Goal: Task Accomplishment & Management: Use online tool/utility

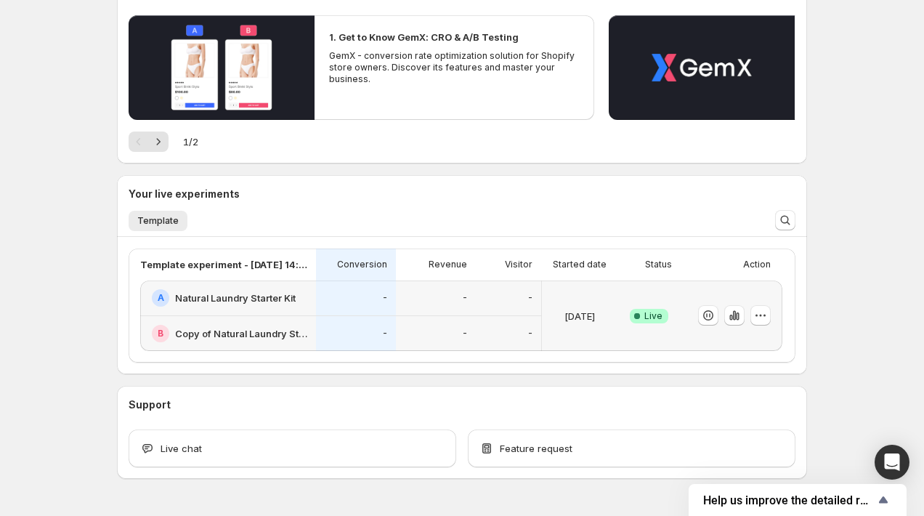
scroll to position [165, 0]
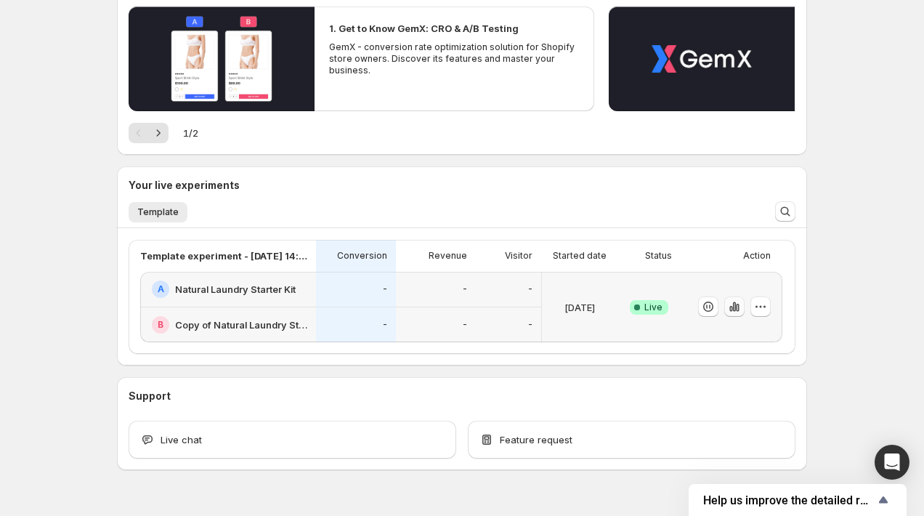
click at [733, 305] on icon "button" at bounding box center [734, 306] width 3 height 9
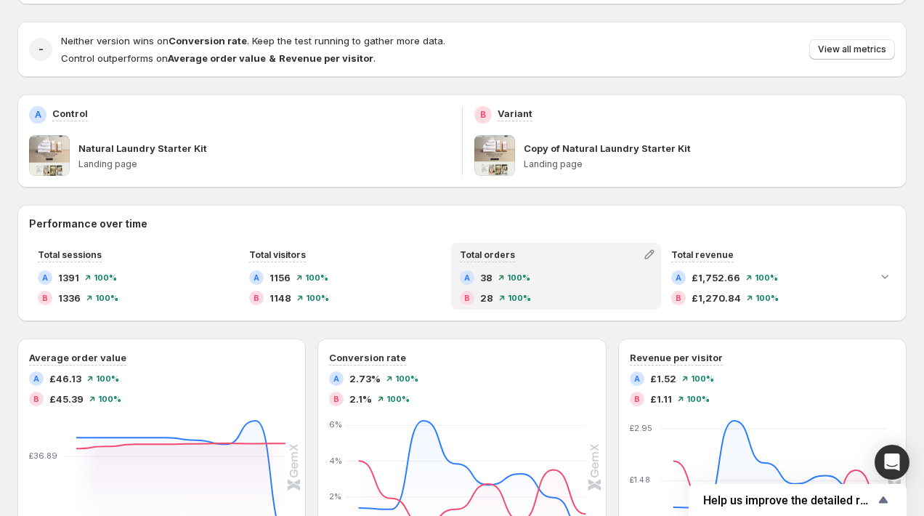
scroll to position [140, 0]
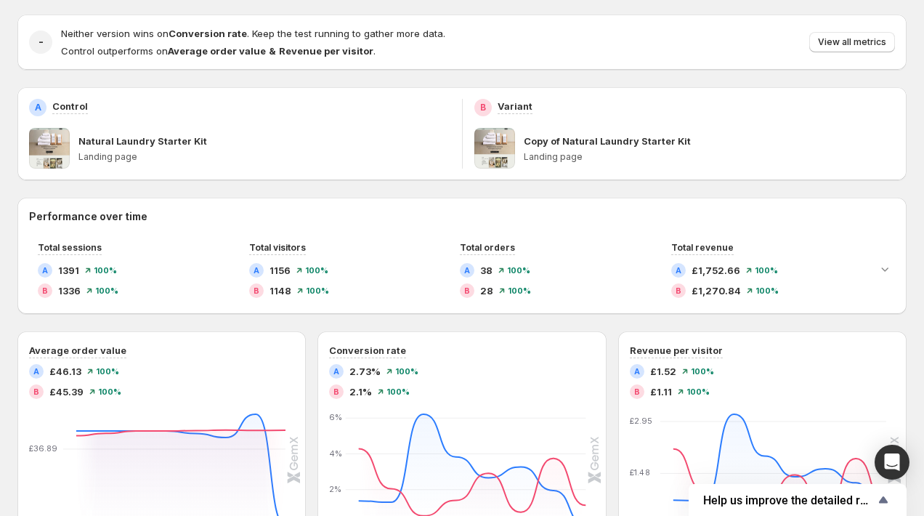
click at [503, 148] on span at bounding box center [494, 148] width 41 height 41
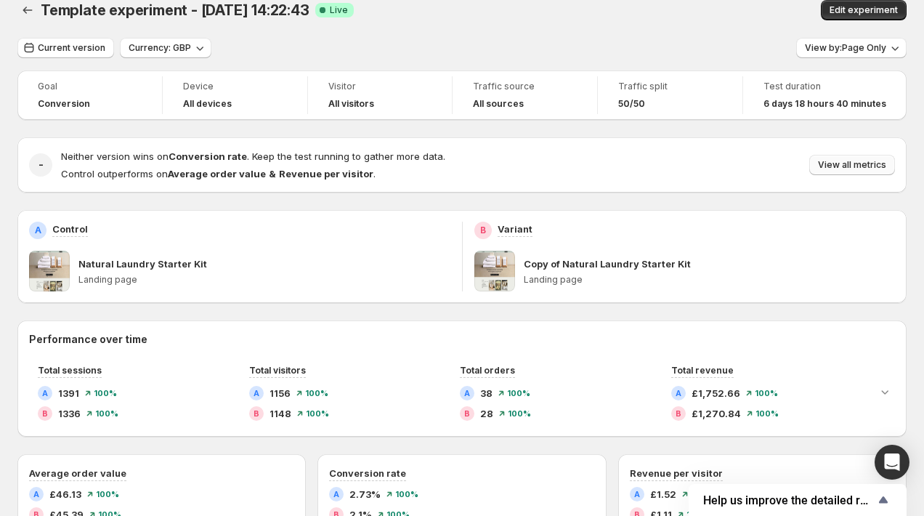
scroll to position [0, 0]
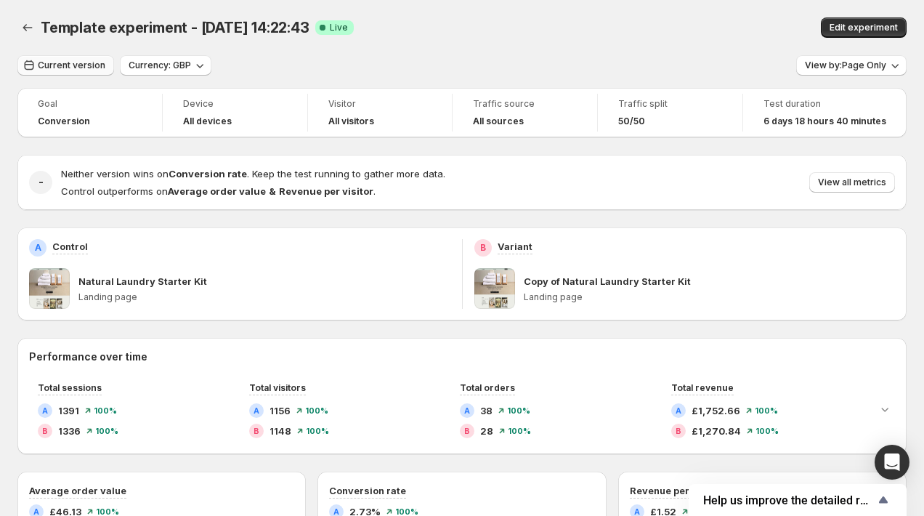
click at [73, 61] on span "Current version" at bounding box center [72, 66] width 68 height 12
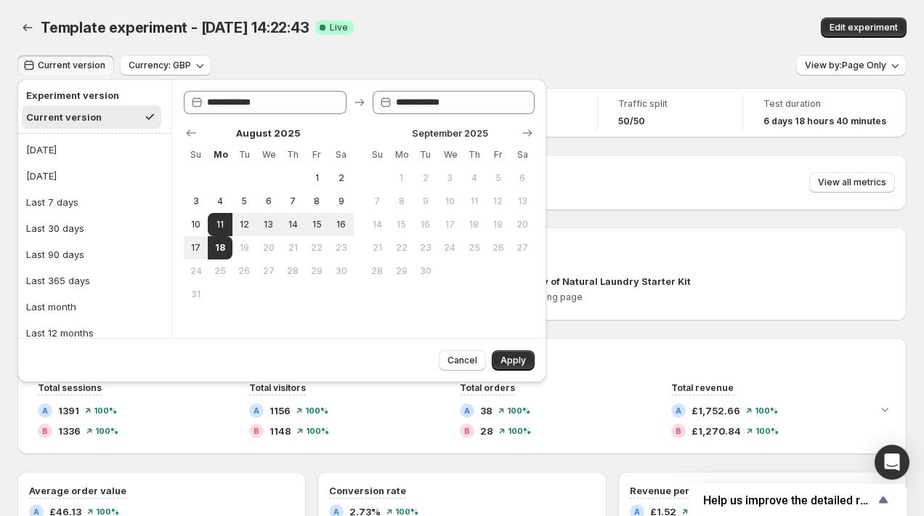
click at [352, 42] on div "Template experiment - [DATE] 14:22:43. This page is ready Template experiment -…" at bounding box center [461, 27] width 889 height 55
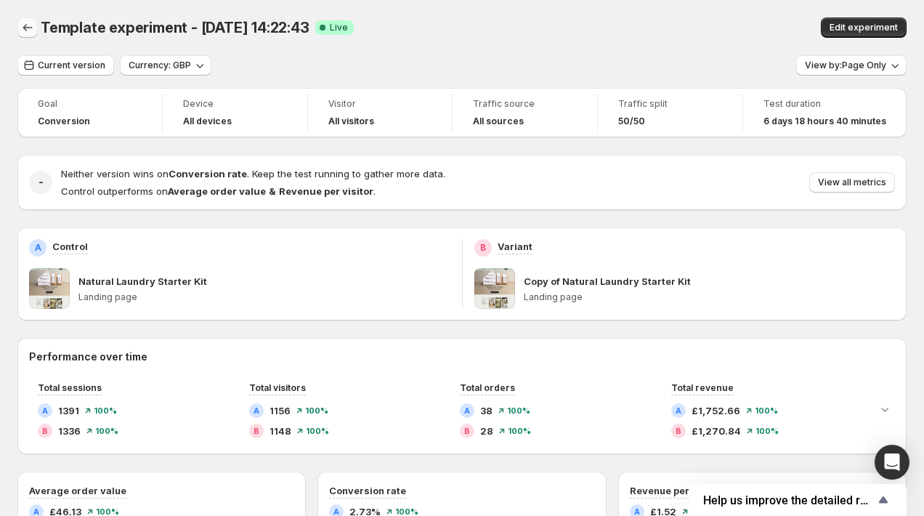
click at [21, 24] on icon "Back" at bounding box center [27, 27] width 15 height 15
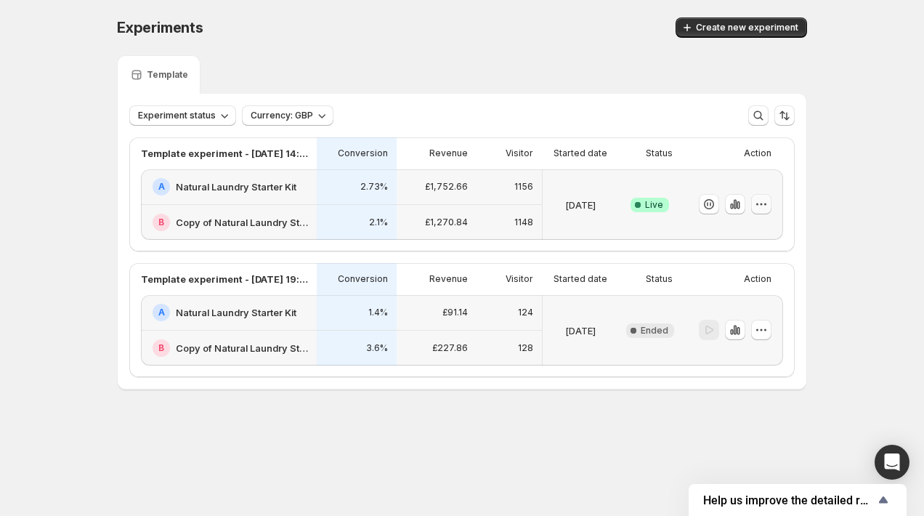
click at [765, 207] on icon "button" at bounding box center [761, 204] width 15 height 15
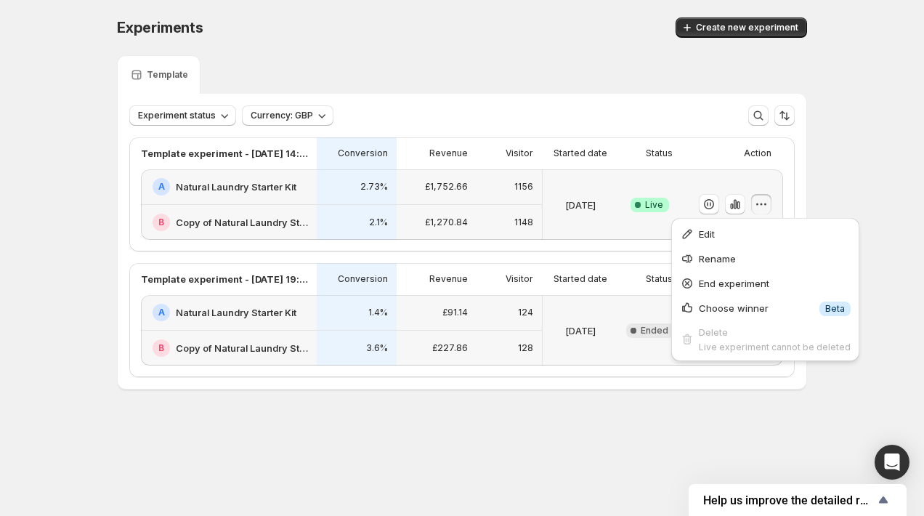
click at [692, 155] on div "Action" at bounding box center [729, 153] width 84 height 20
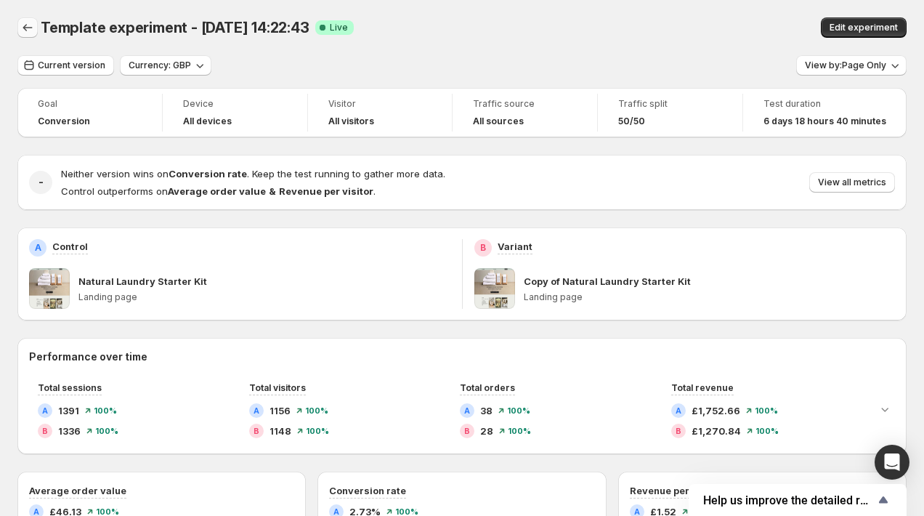
click at [24, 29] on icon "Back" at bounding box center [27, 27] width 15 height 15
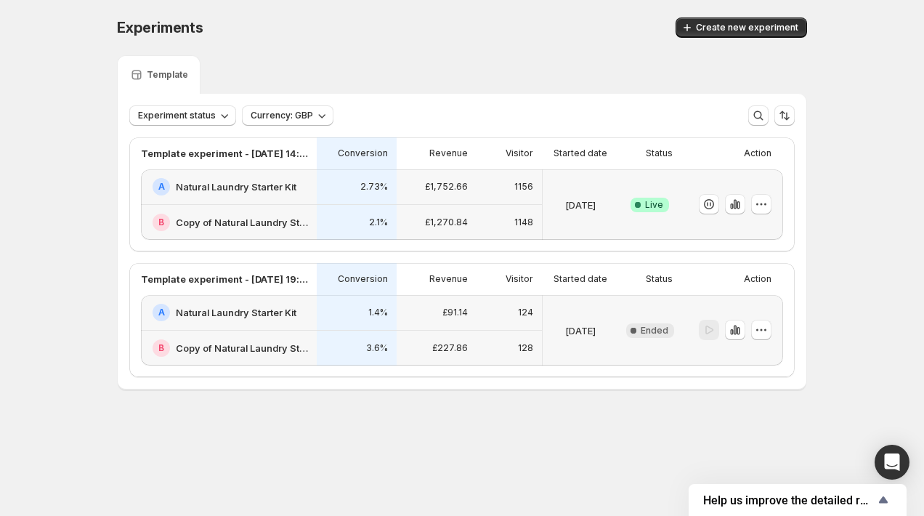
click at [216, 222] on h2 "Copy of Natural Laundry Starter Kit" at bounding box center [242, 222] width 132 height 15
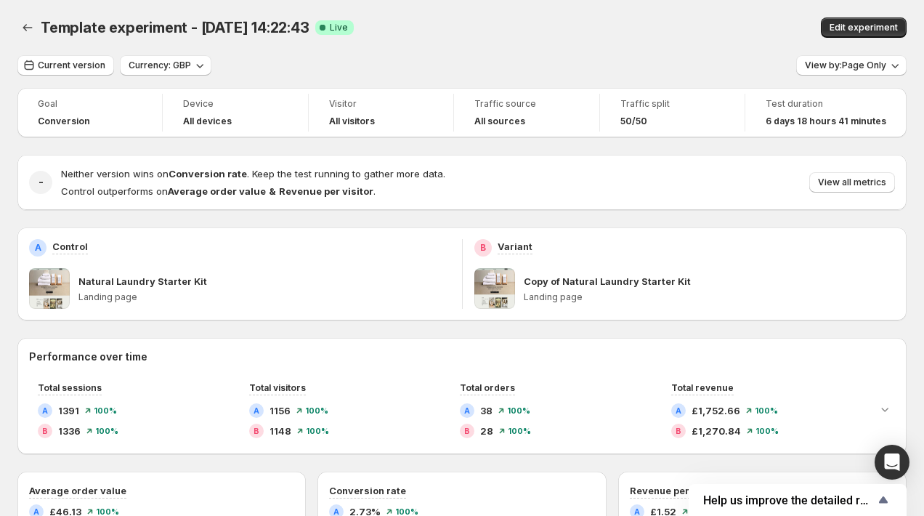
click at [591, 294] on p "Landing page" at bounding box center [710, 297] width 372 height 12
click at [482, 294] on span at bounding box center [494, 288] width 41 height 41
click at [27, 23] on icon "Back" at bounding box center [27, 27] width 15 height 15
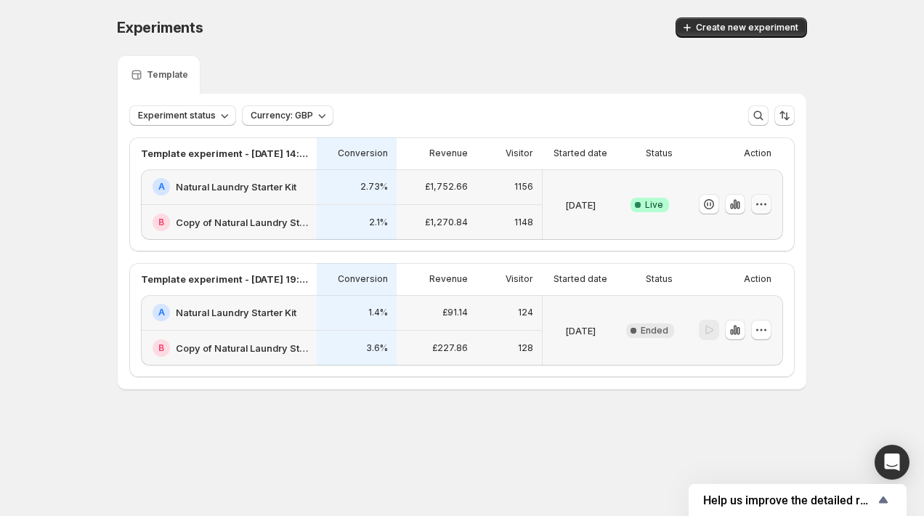
click at [764, 201] on icon "button" at bounding box center [761, 204] width 15 height 15
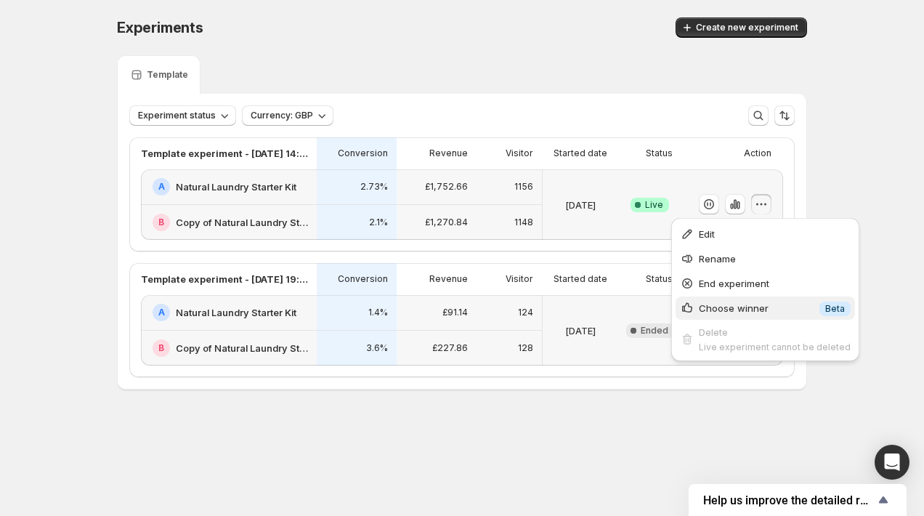
click at [761, 308] on span "Choose winner" at bounding box center [734, 308] width 70 height 12
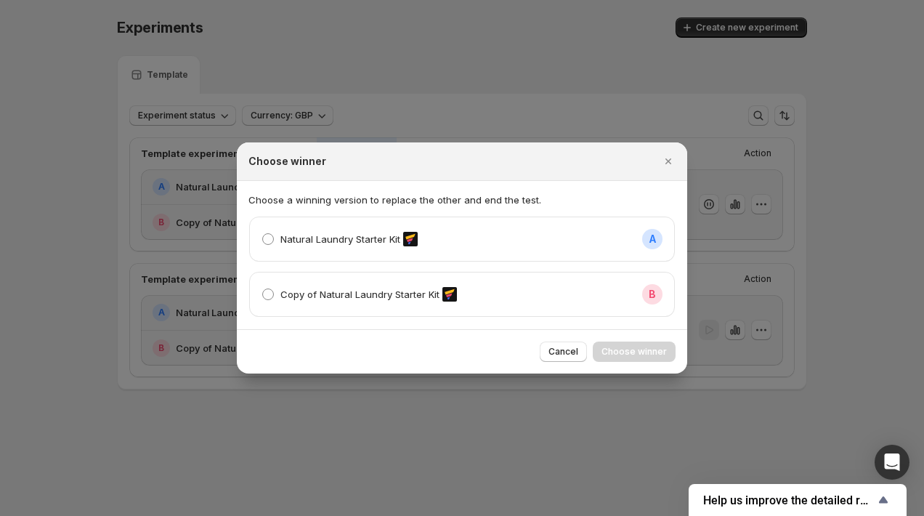
click at [577, 243] on div "Natural Laundry Starter Kit A" at bounding box center [462, 239] width 401 height 20
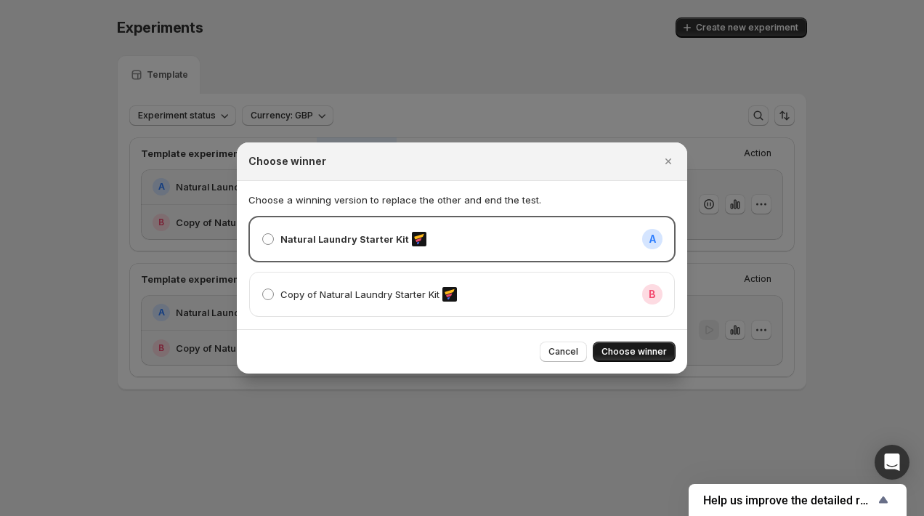
click at [652, 348] on span "Choose winner" at bounding box center [634, 352] width 65 height 12
